Goal: Transaction & Acquisition: Purchase product/service

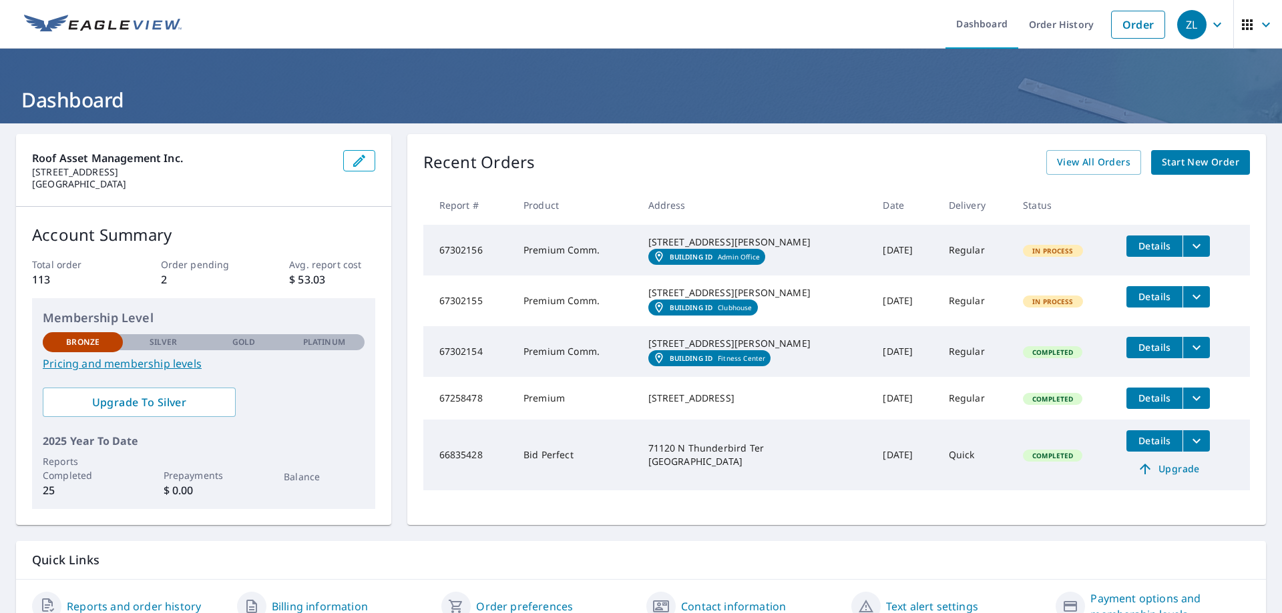
click at [1203, 146] on div "Recent Orders View All Orders Start New Order Report # Product Address Date Del…" at bounding box center [836, 329] width 858 height 391
click at [1208, 164] on span "Start New Order" at bounding box center [1199, 162] width 77 height 17
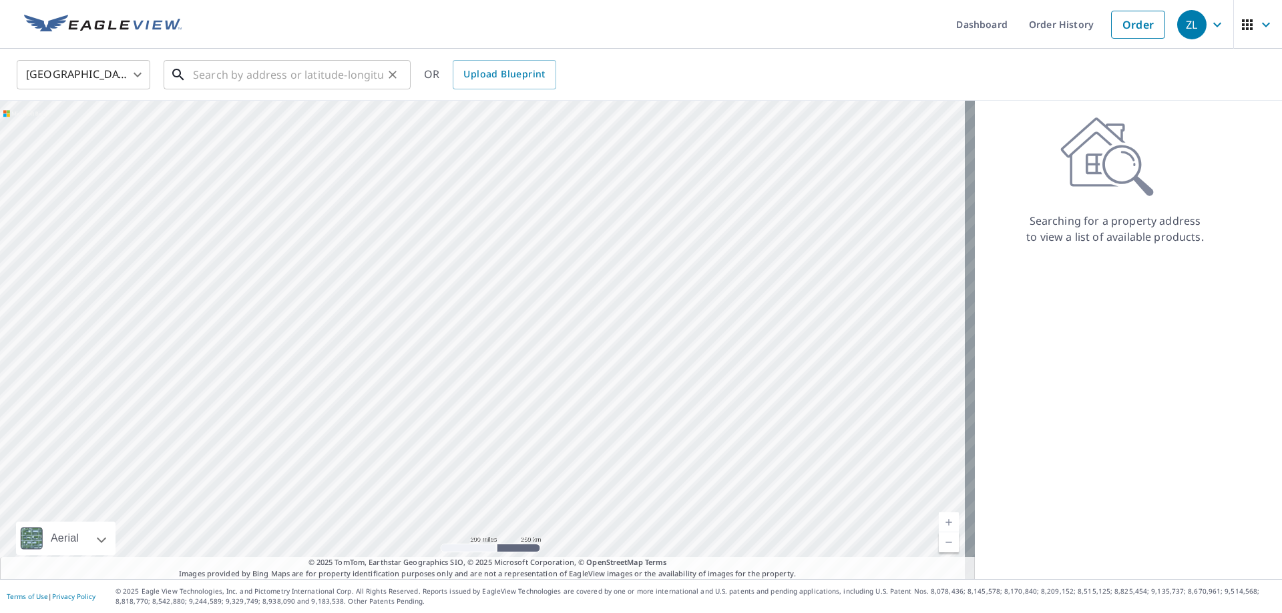
click at [232, 81] on input "text" at bounding box center [288, 74] width 190 height 37
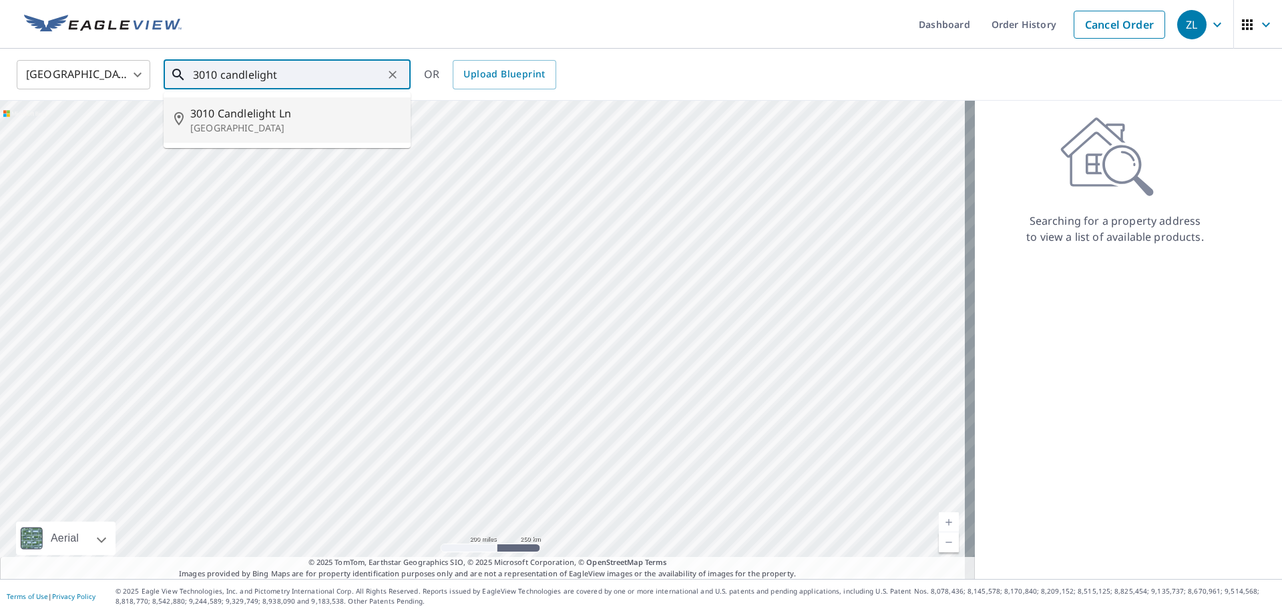
click at [251, 107] on span "3010 Candlelight Ln" at bounding box center [295, 113] width 210 height 16
type input "[STREET_ADDRESS]"
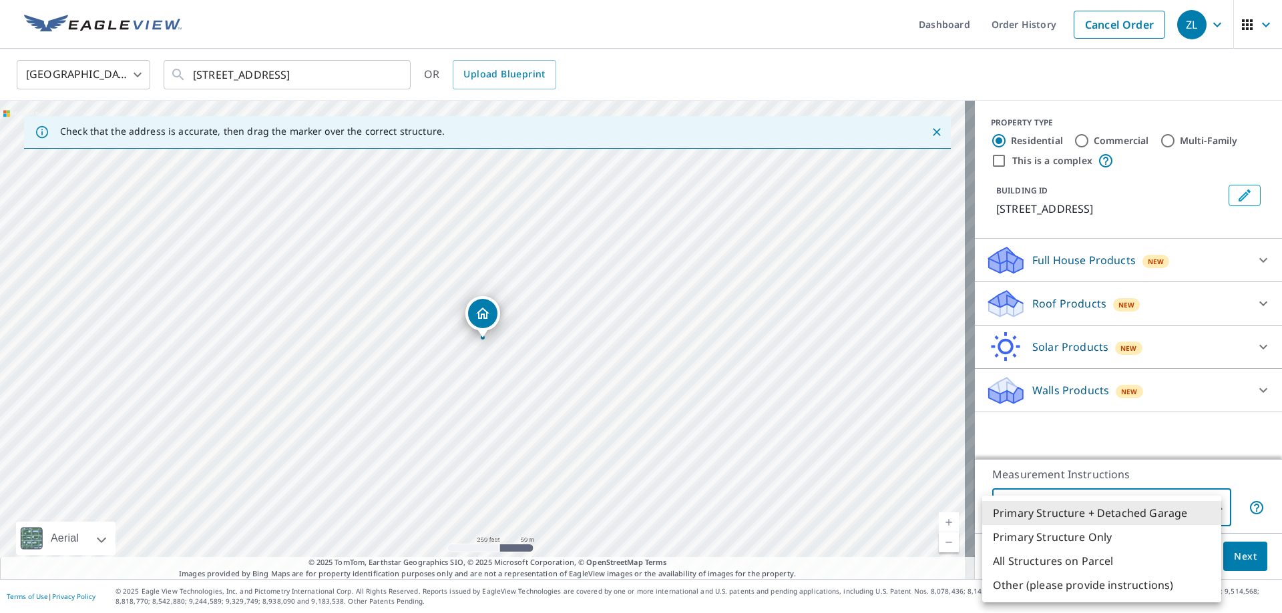
click at [1205, 517] on body "ZL ZL Dashboard Order History Cancel Order ZL [GEOGRAPHIC_DATA] US ​ [STREET_AD…" at bounding box center [641, 306] width 1282 height 613
click at [1201, 515] on li "Primary Structure + Detached Garage" at bounding box center [1101, 513] width 239 height 24
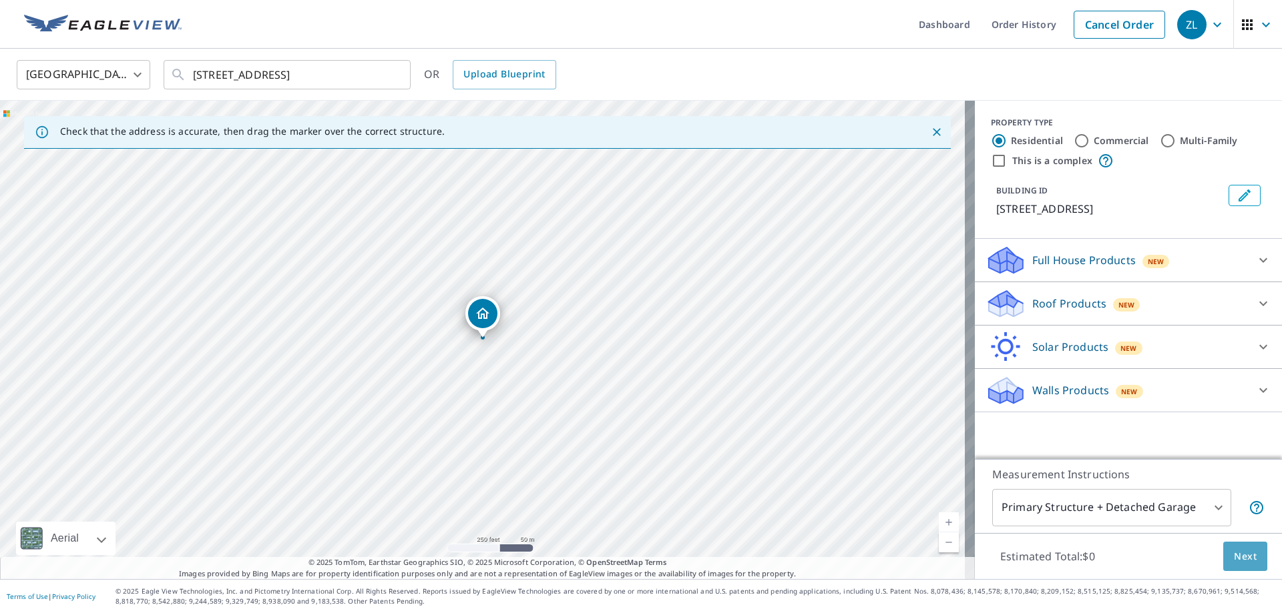
click at [1234, 549] on span "Next" at bounding box center [1245, 557] width 23 height 17
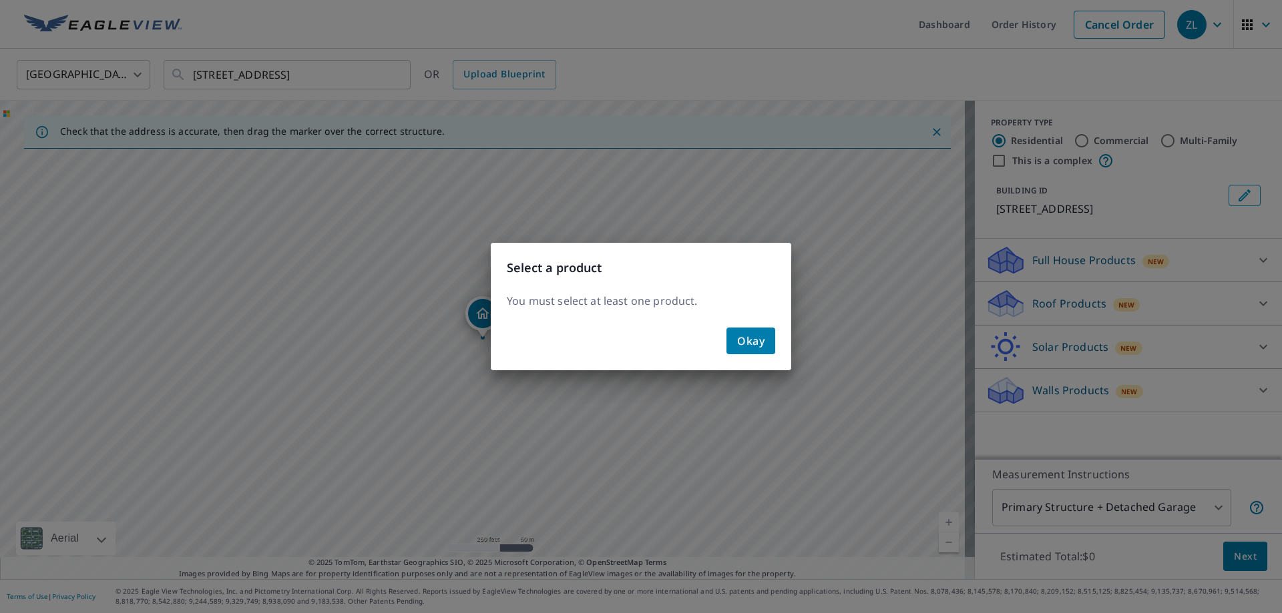
click at [742, 337] on span "Okay" at bounding box center [750, 341] width 27 height 19
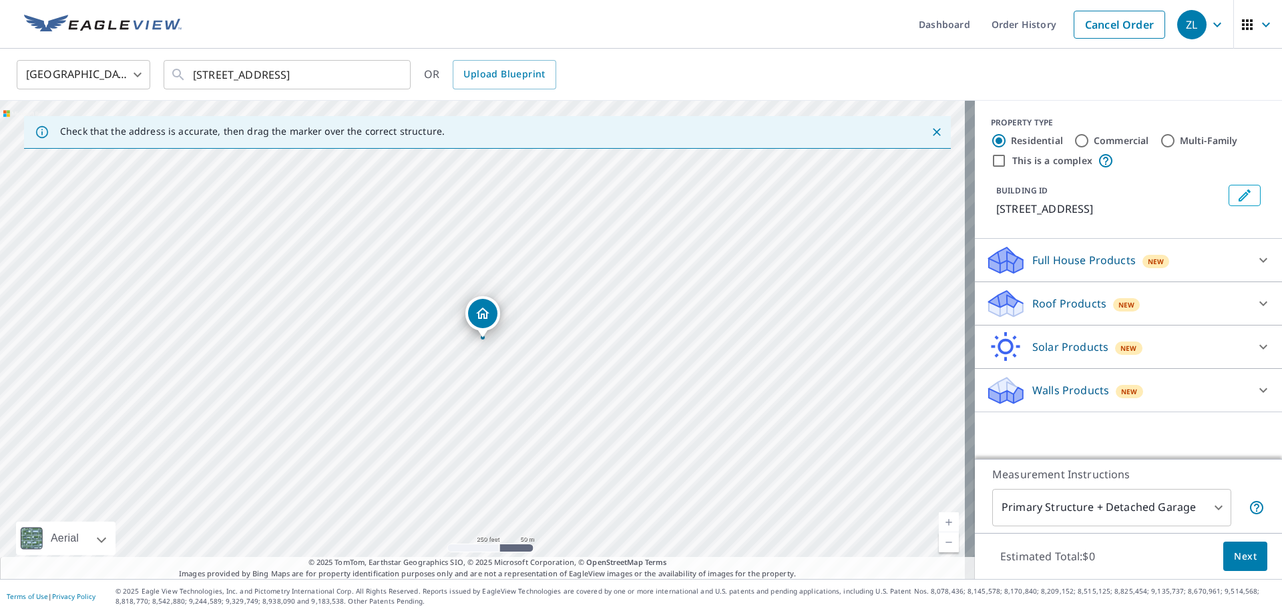
click at [1247, 320] on div at bounding box center [1263, 304] width 32 height 32
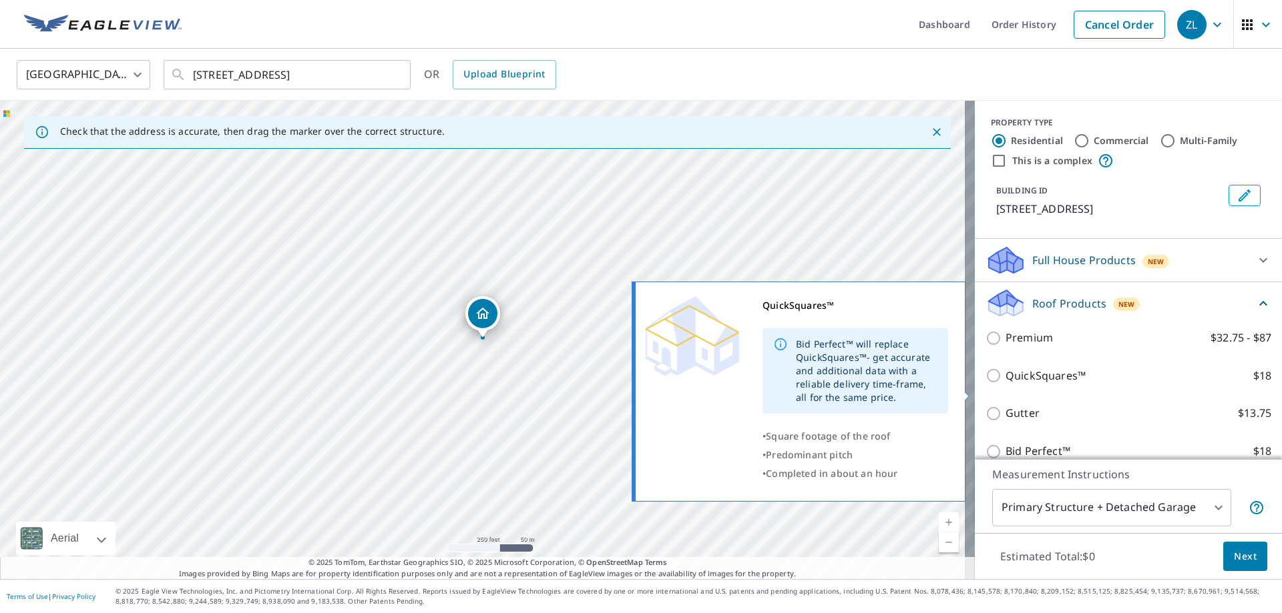
click at [985, 384] on input "QuickSquares™ $18" at bounding box center [995, 376] width 20 height 16
checkbox input "true"
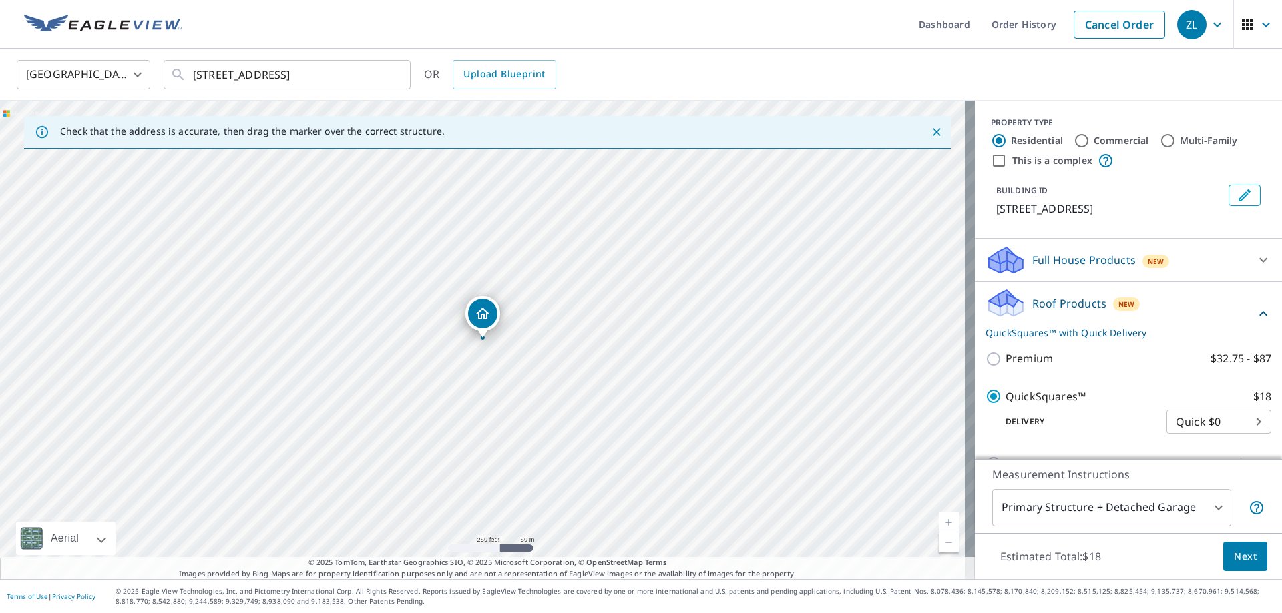
click at [1234, 552] on span "Next" at bounding box center [1245, 557] width 23 height 17
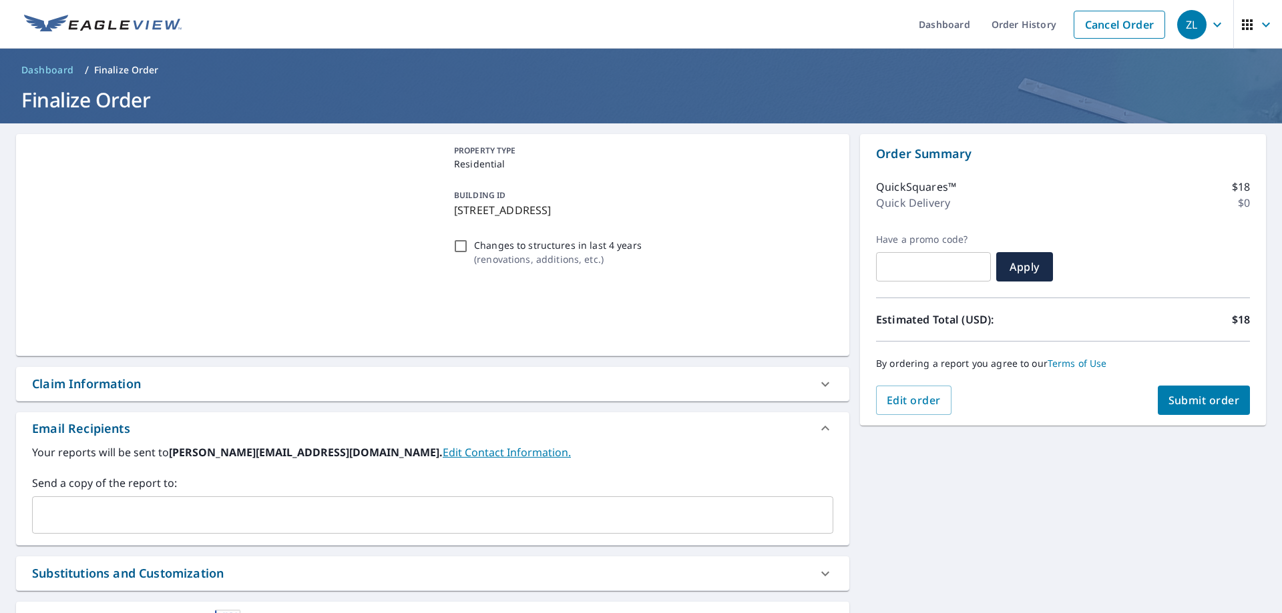
click at [1171, 395] on span "Submit order" at bounding box center [1203, 400] width 71 height 15
